Goal: Find specific page/section: Find specific page/section

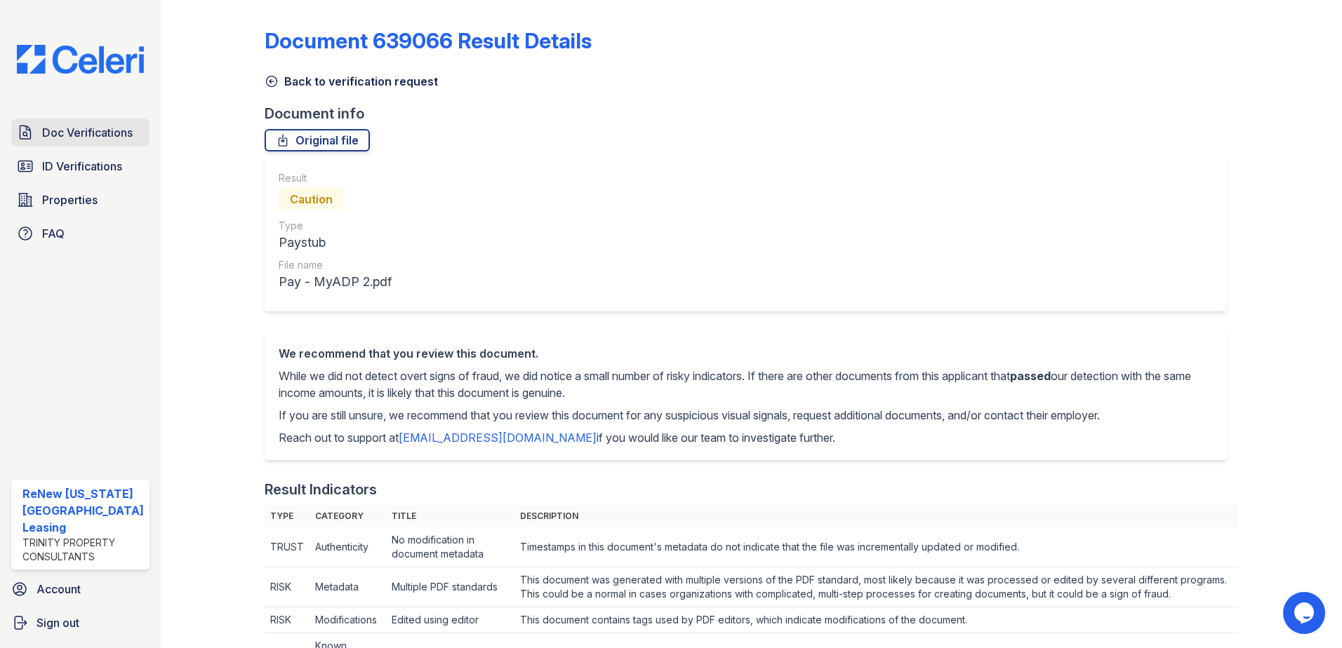
drag, startPoint x: 73, startPoint y: 133, endPoint x: 81, endPoint y: 140, distance: 11.0
click at [73, 133] on span "Doc Verifications" at bounding box center [87, 132] width 91 height 17
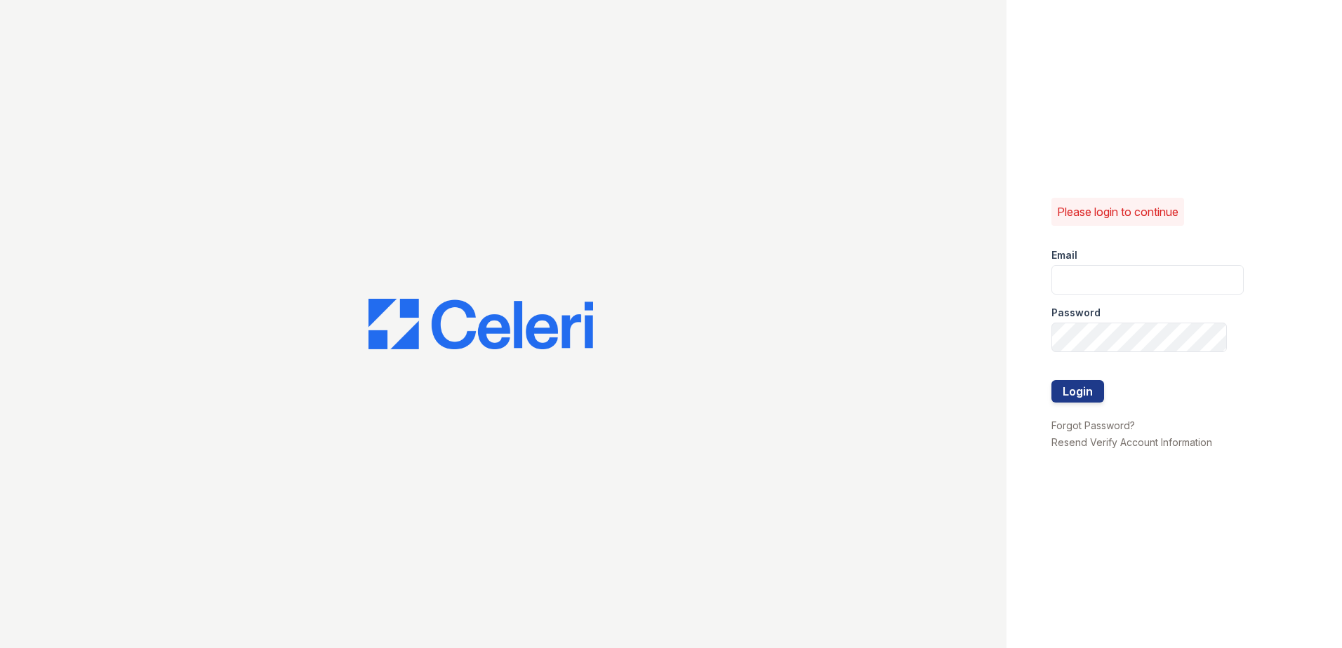
type input "[EMAIL_ADDRESS][DOMAIN_NAME]"
click at [1082, 385] on button "Login" at bounding box center [1077, 391] width 53 height 22
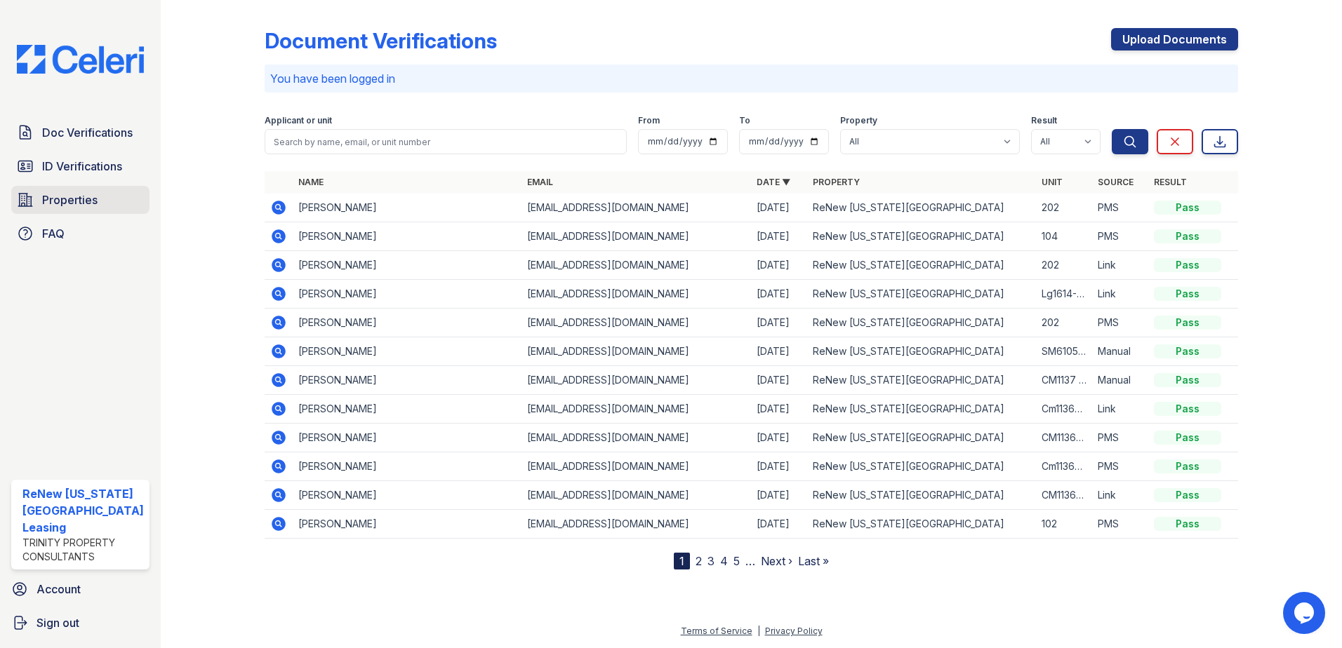
click at [48, 199] on span "Properties" at bounding box center [69, 200] width 55 height 17
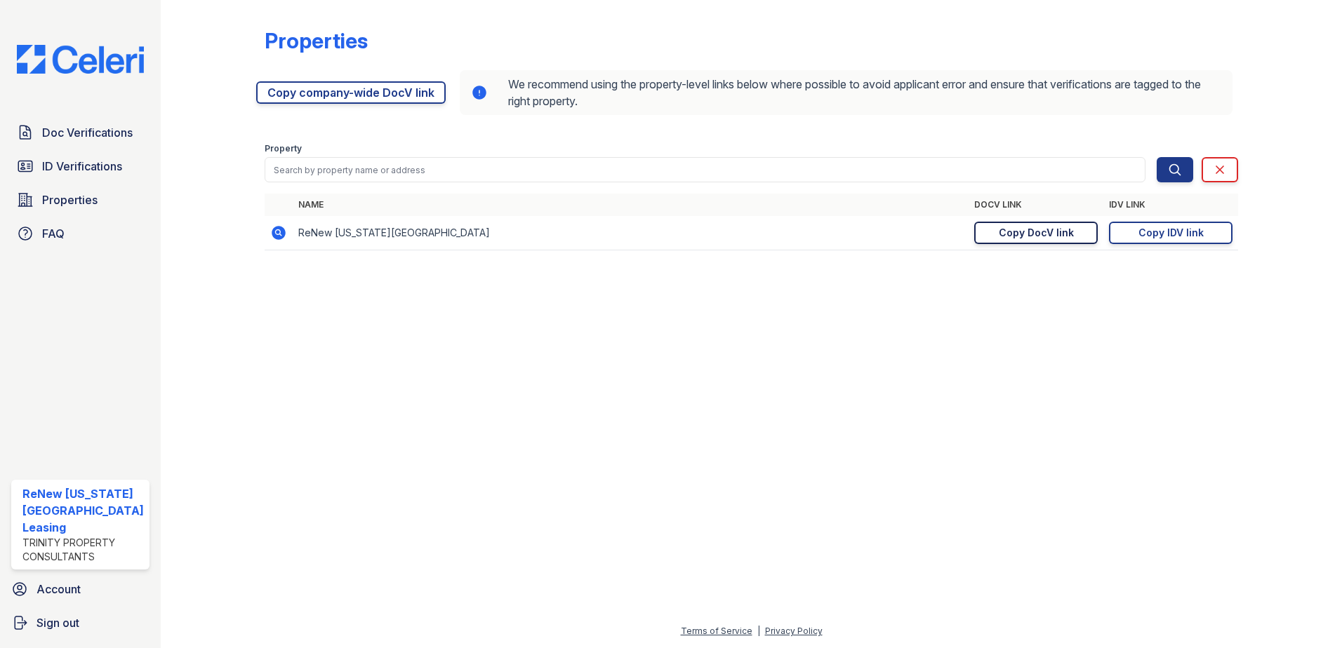
click at [1015, 234] on div "Copy DocV link" at bounding box center [1036, 233] width 75 height 14
click at [64, 121] on link "Doc Verifications" at bounding box center [80, 133] width 138 height 28
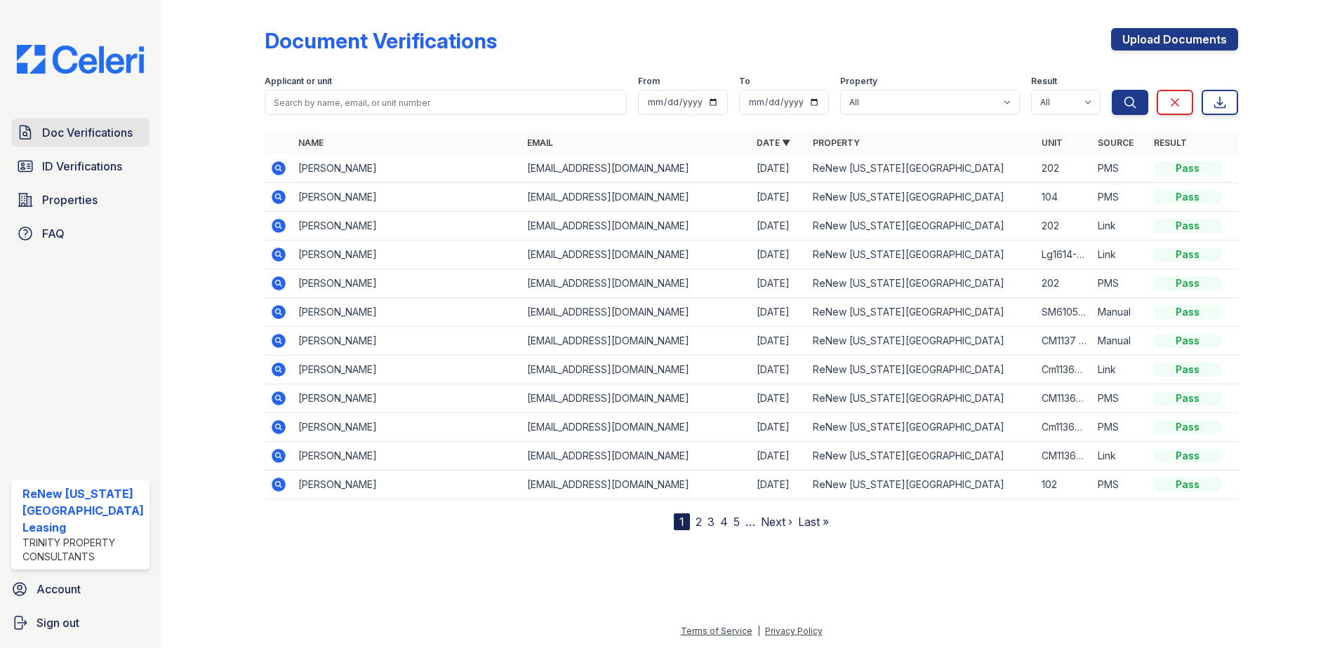
click at [51, 122] on link "Doc Verifications" at bounding box center [80, 133] width 138 height 28
click at [276, 196] on icon at bounding box center [278, 196] width 4 height 4
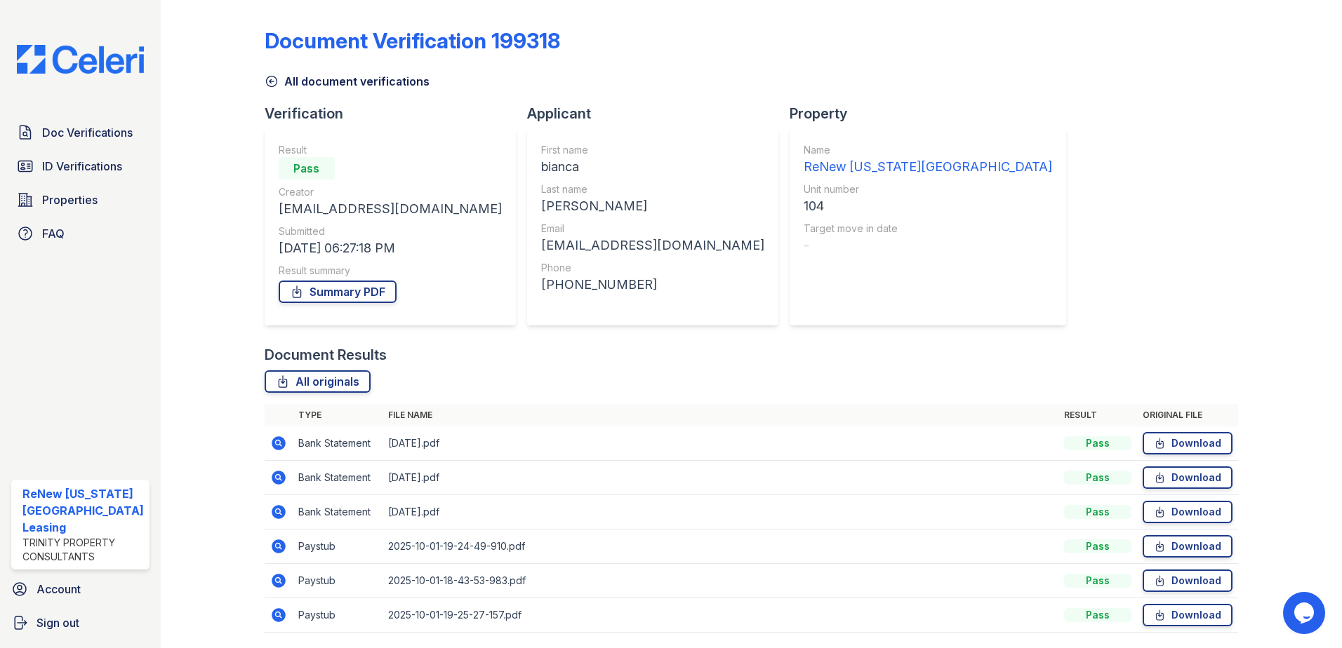
click at [215, 156] on div at bounding box center [223, 326] width 81 height 641
click at [192, 119] on div at bounding box center [223, 326] width 81 height 641
